Goal: Find specific page/section: Find specific page/section

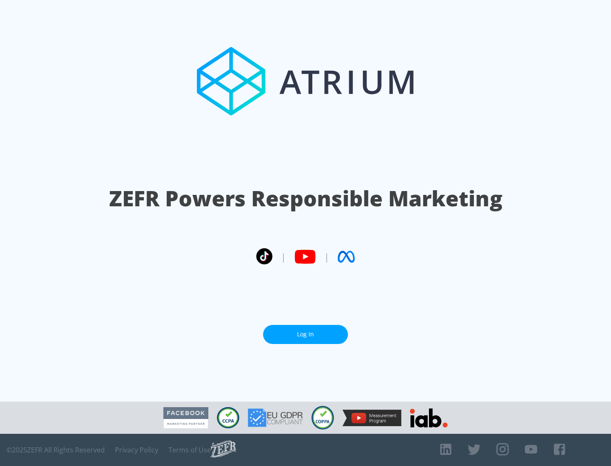
click at [305, 331] on link "Log In" at bounding box center [305, 334] width 85 height 19
